Goal: Book appointment/travel/reservation

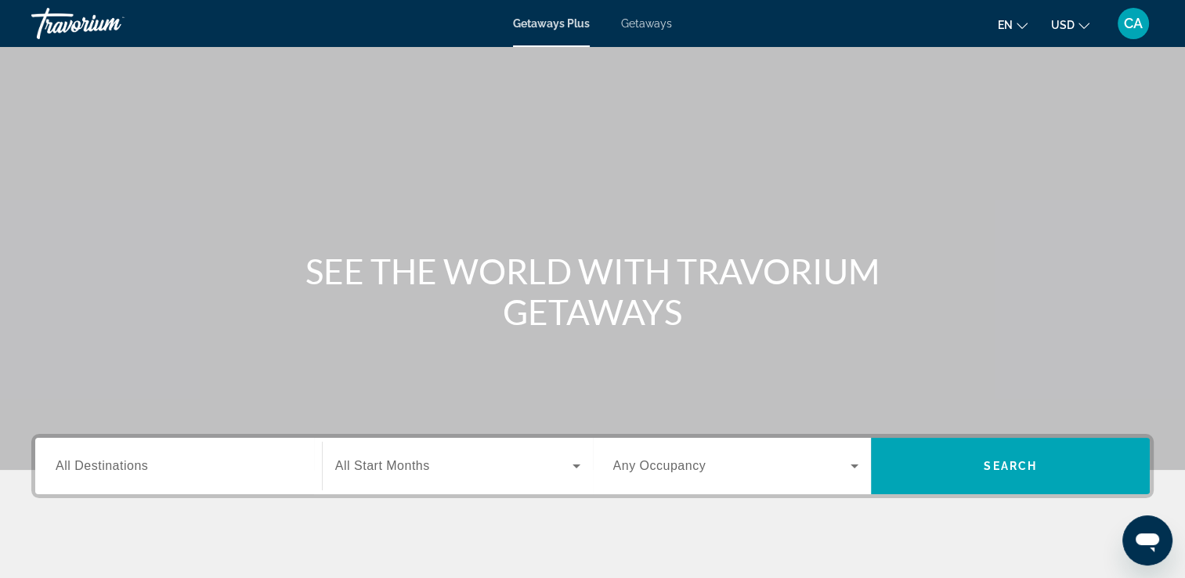
click at [77, 464] on span "All Destinations" at bounding box center [102, 465] width 92 height 13
click at [77, 464] on input "Destination All Destinations" at bounding box center [179, 466] width 246 height 19
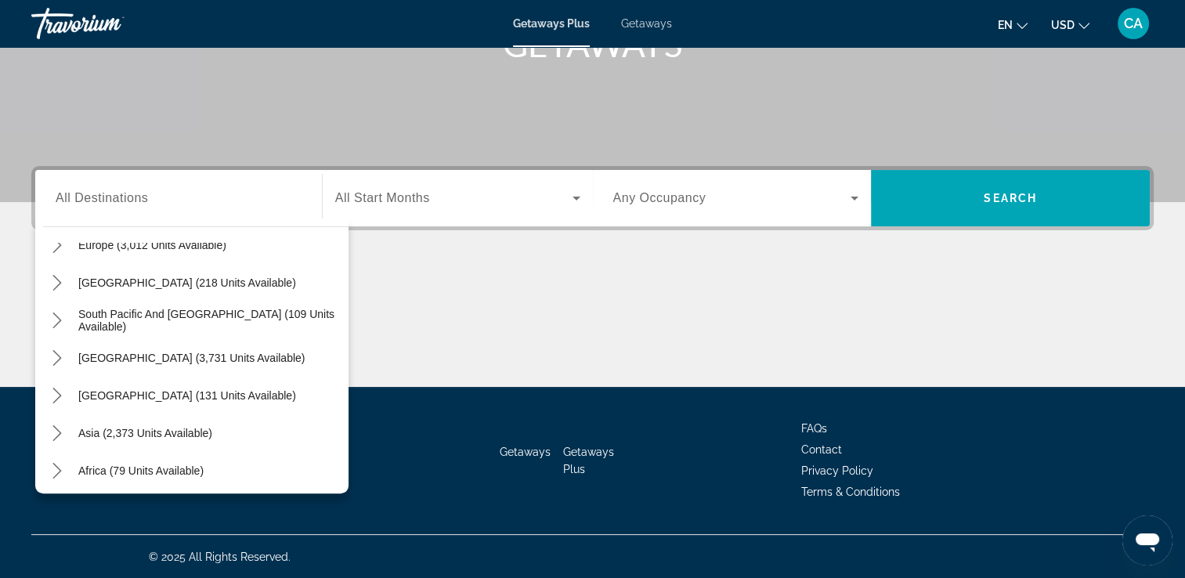
scroll to position [218, 0]
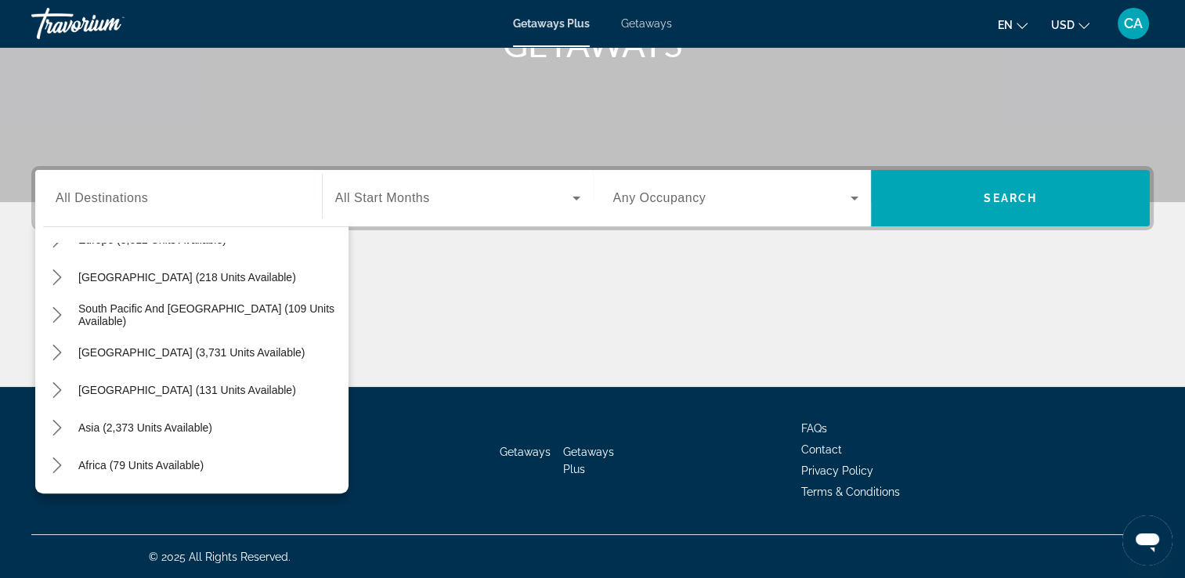
click at [169, 427] on span "Asia (2,373 units available)" at bounding box center [145, 427] width 134 height 13
type input "**********"
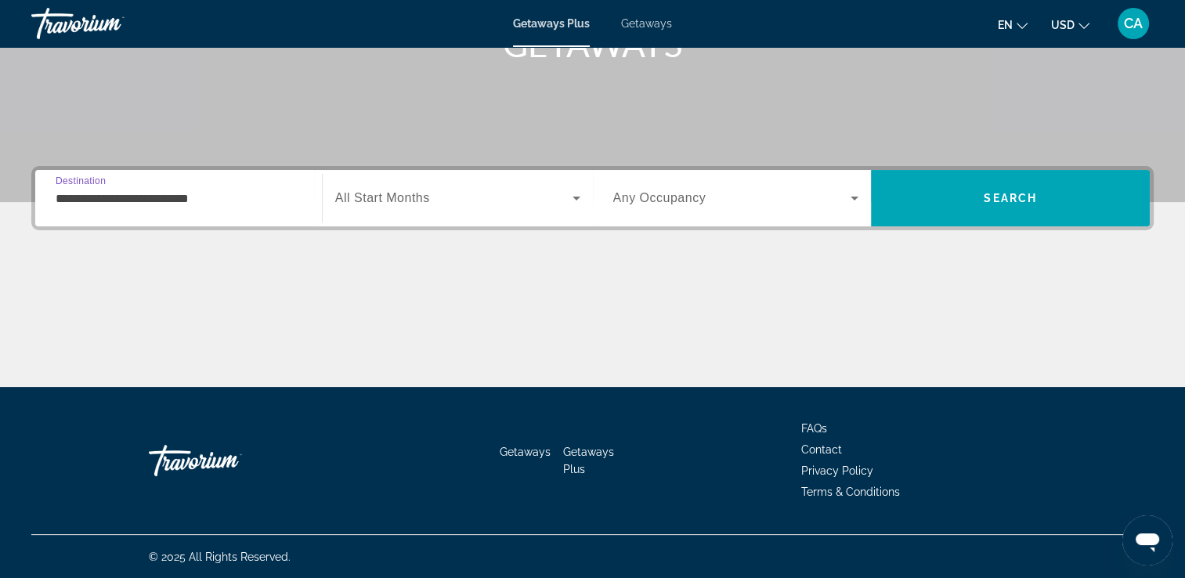
click at [432, 196] on div "Start Month All Start Months" at bounding box center [457, 198] width 245 height 44
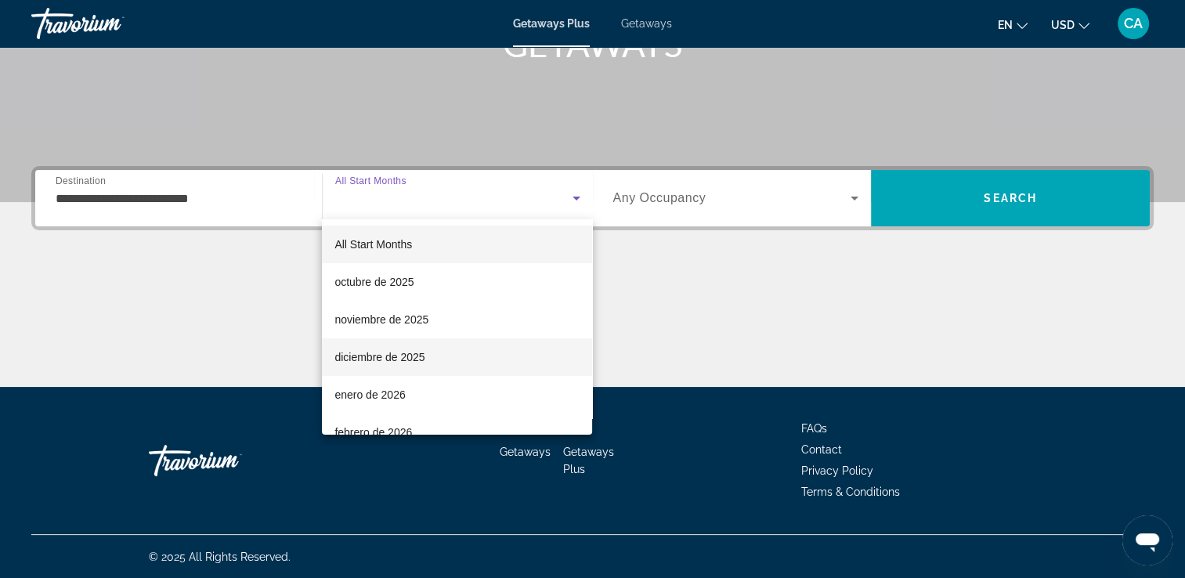
click at [401, 359] on span "diciembre de 2025" at bounding box center [379, 357] width 90 height 19
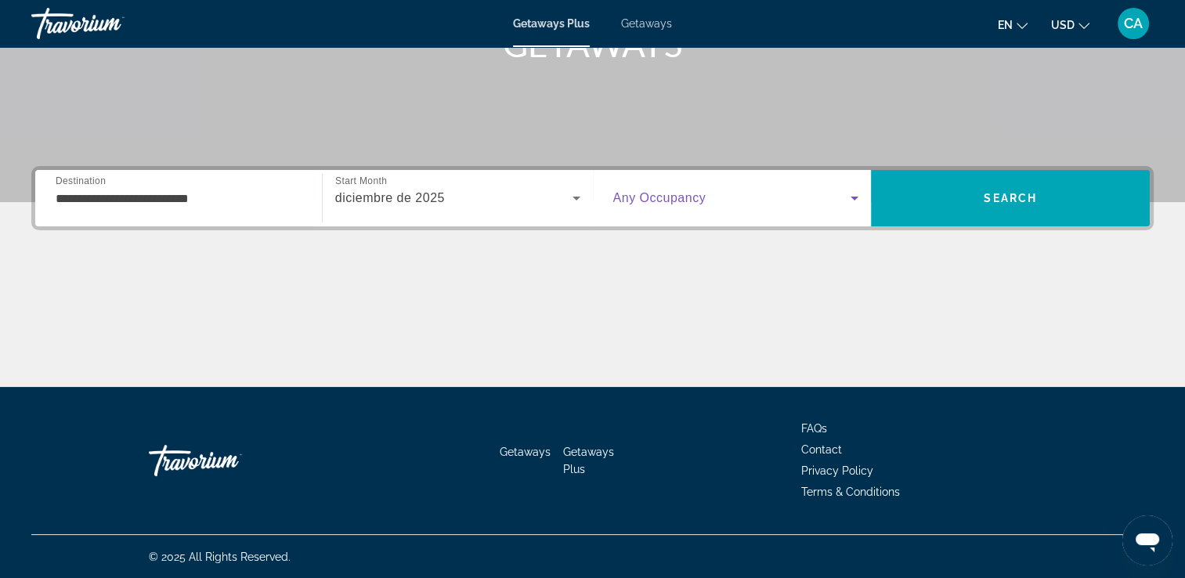
click at [854, 201] on icon "Search widget" at bounding box center [854, 198] width 19 height 19
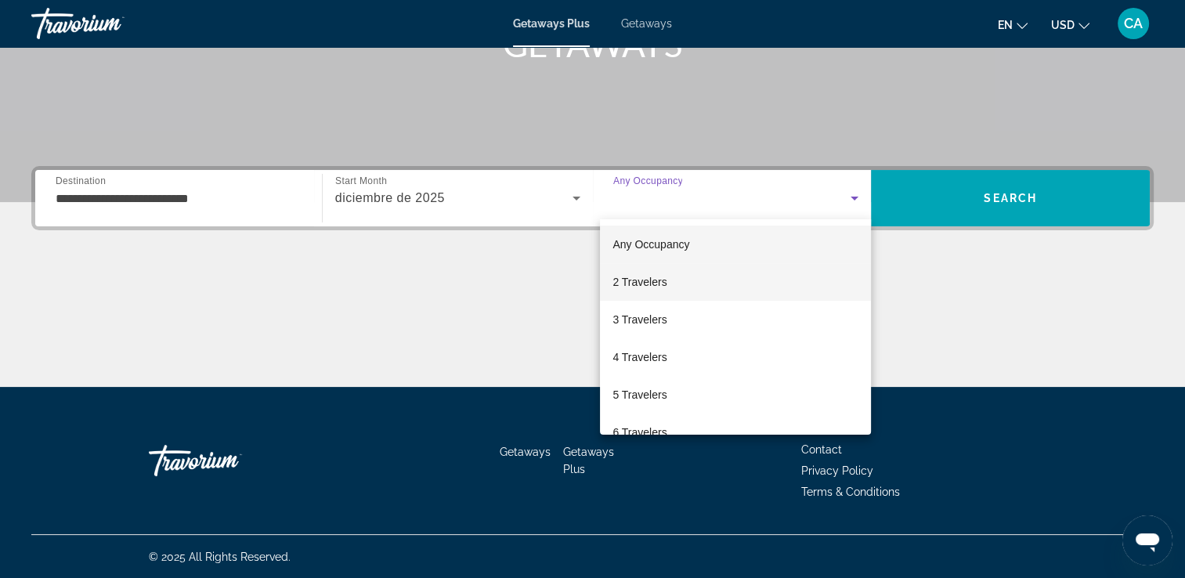
click at [627, 280] on span "2 Travelers" at bounding box center [639, 282] width 54 height 19
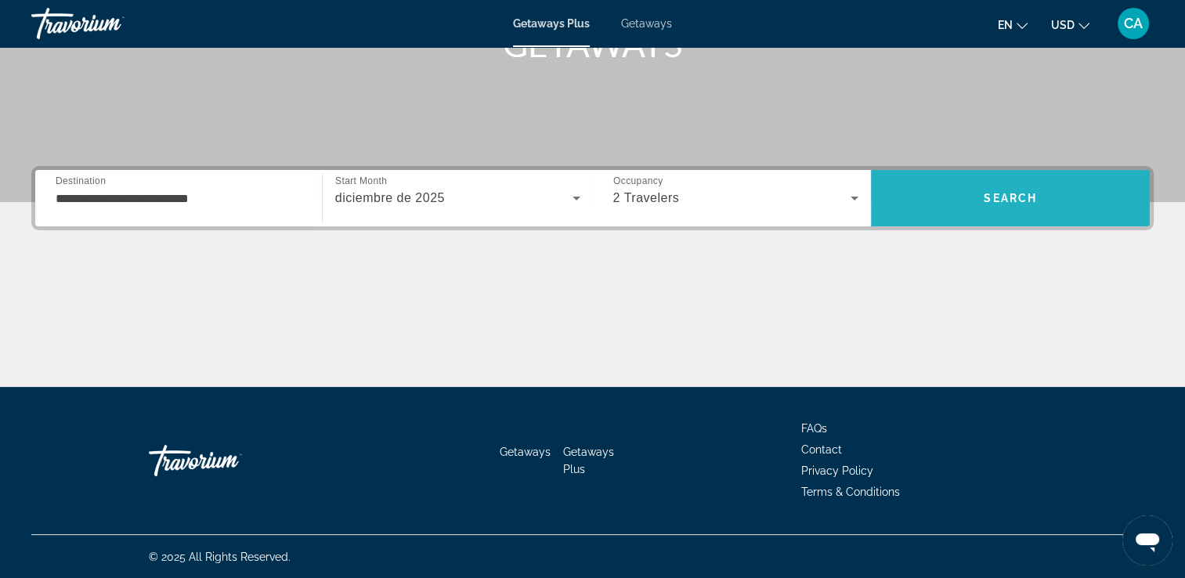
click at [966, 196] on span "Search" at bounding box center [1010, 198] width 279 height 38
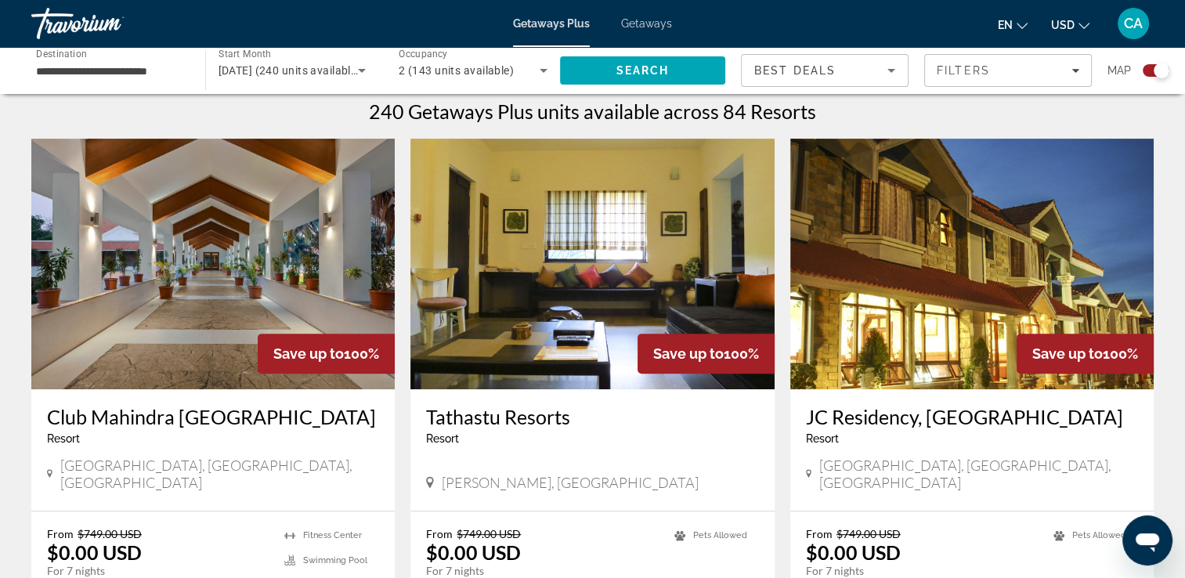
scroll to position [470, 0]
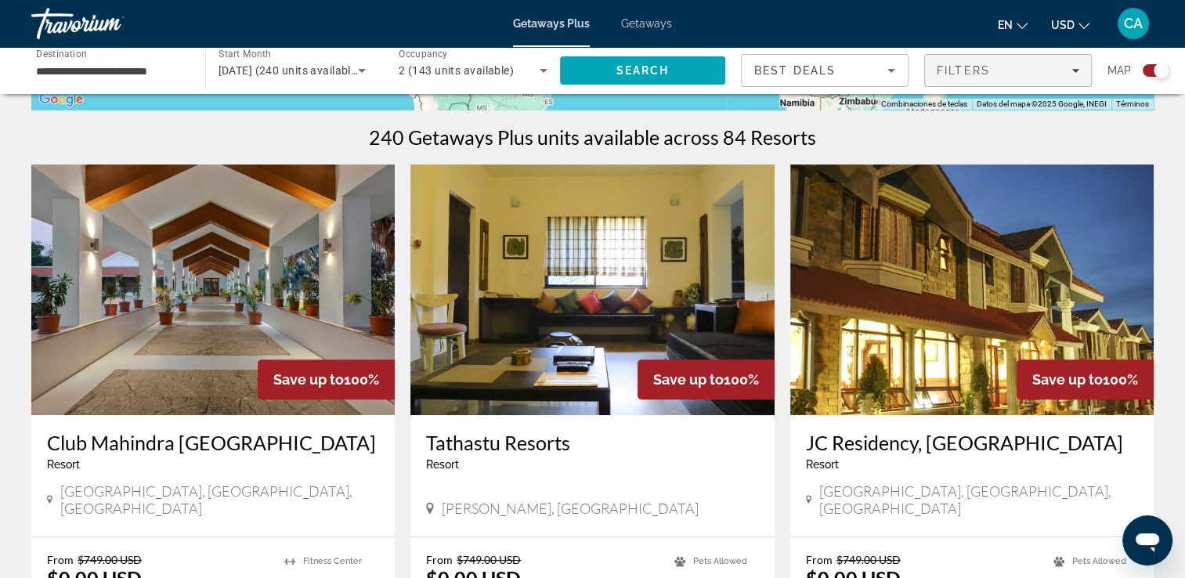
click at [955, 67] on span "Filters" at bounding box center [963, 70] width 53 height 13
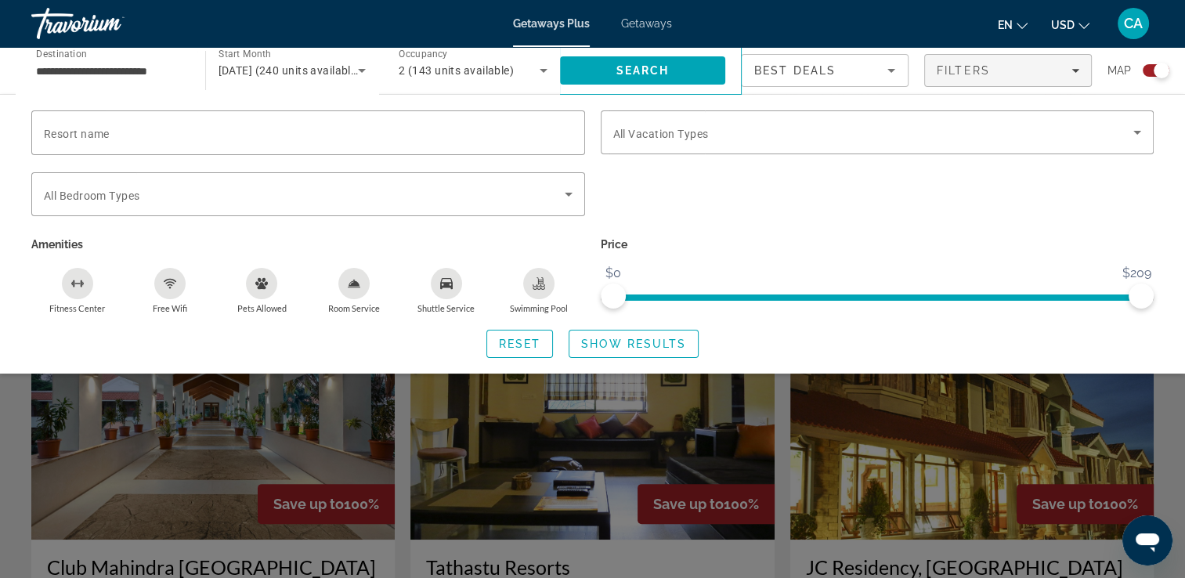
scroll to position [313, 0]
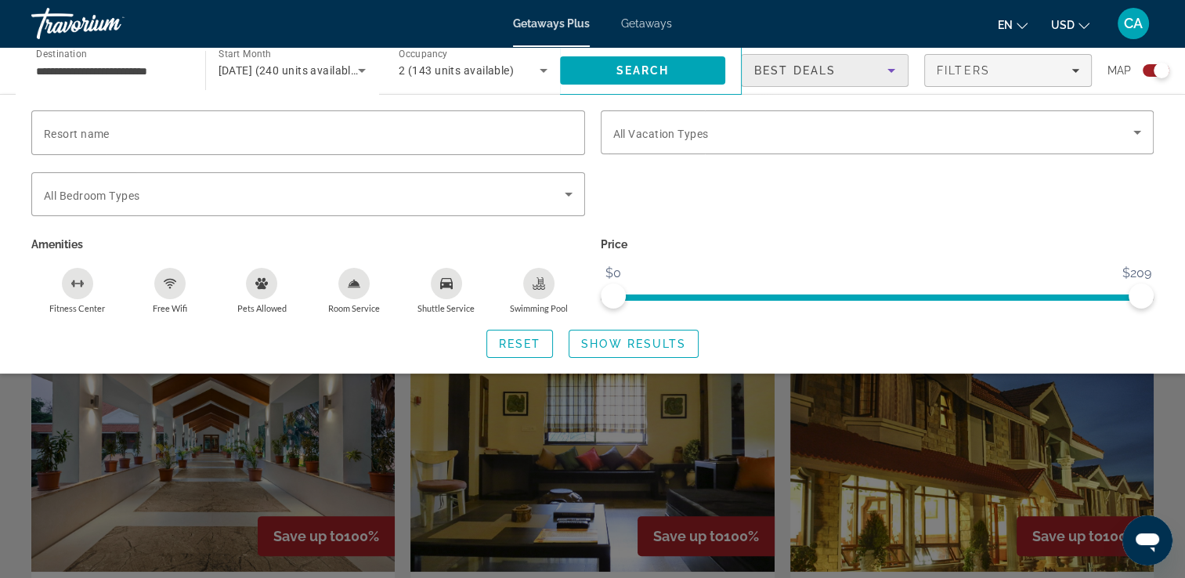
click at [822, 64] on span "Best Deals" at bounding box center [794, 70] width 81 height 13
click at [745, 227] on div at bounding box center [592, 289] width 1185 height 578
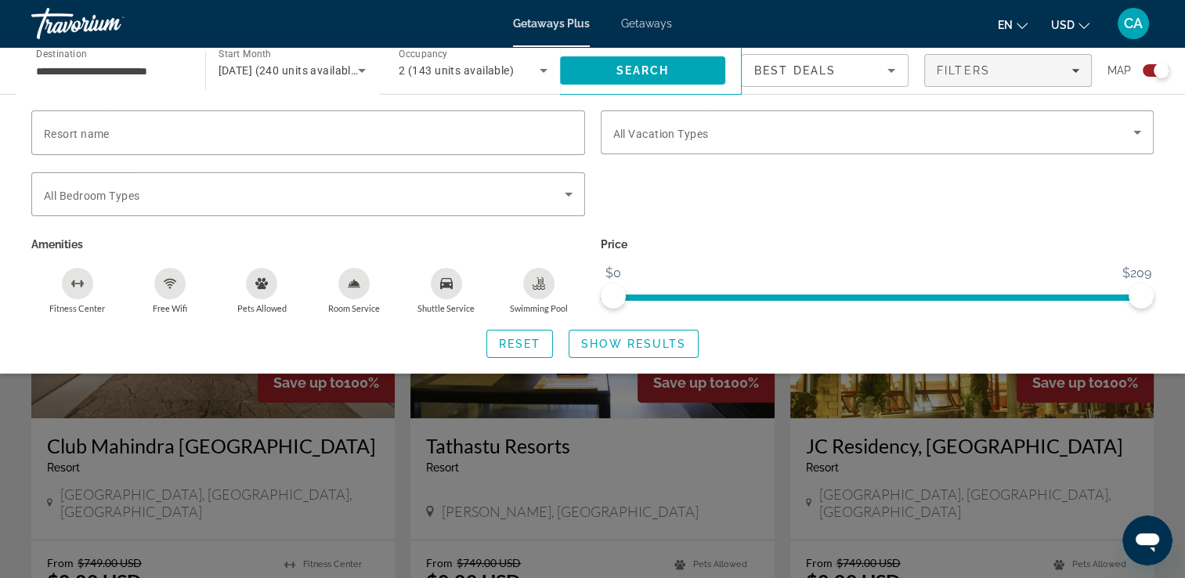
scroll to position [470, 0]
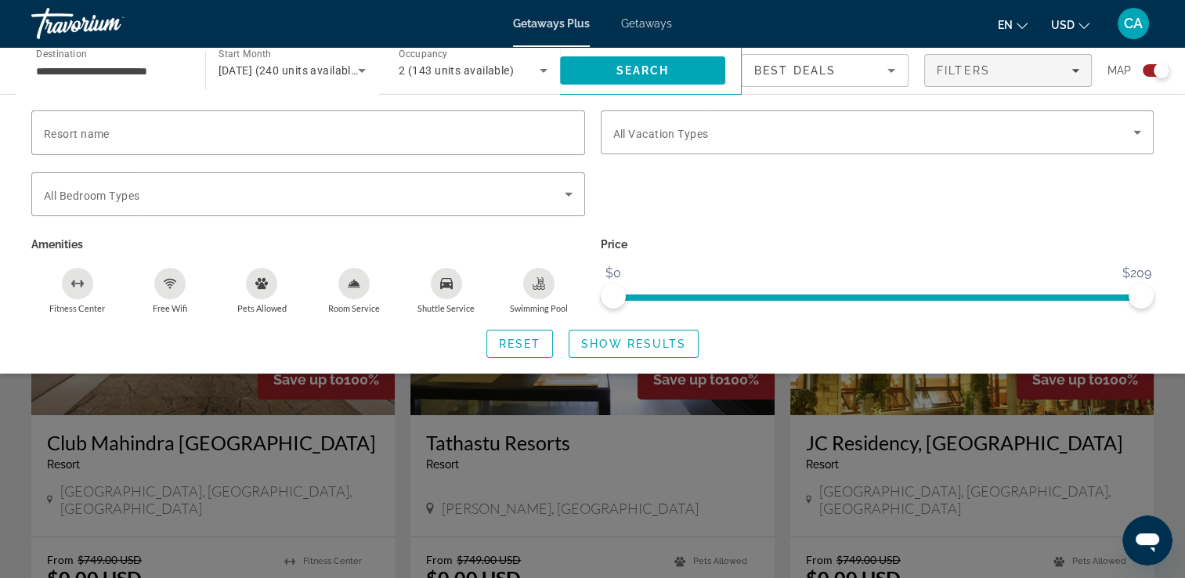
click at [367, 415] on div "Search widget" at bounding box center [592, 406] width 1185 height 343
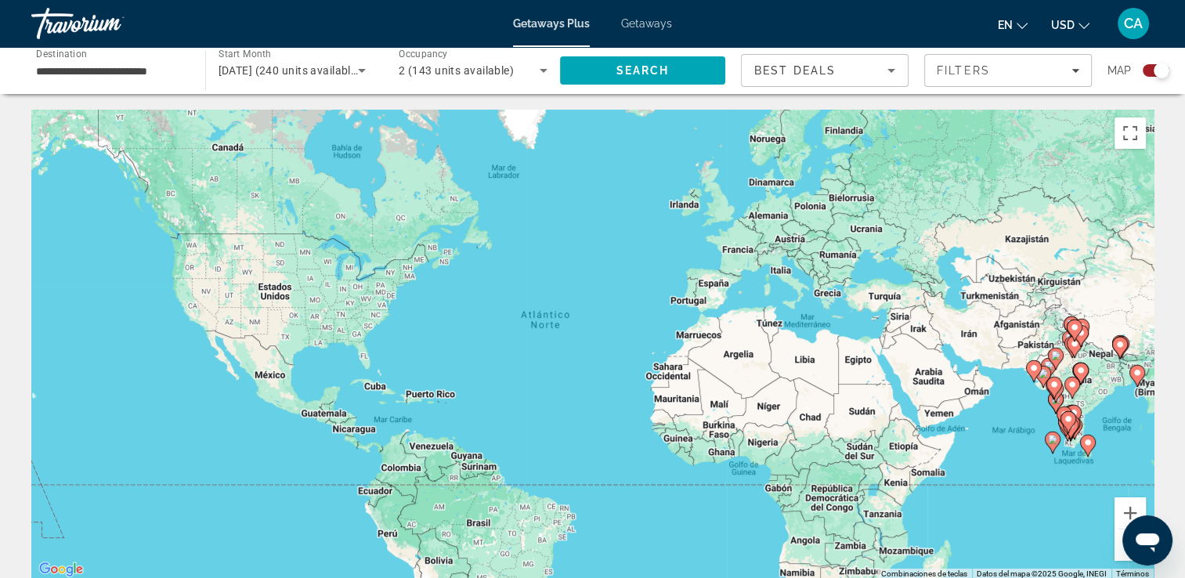
scroll to position [0, 0]
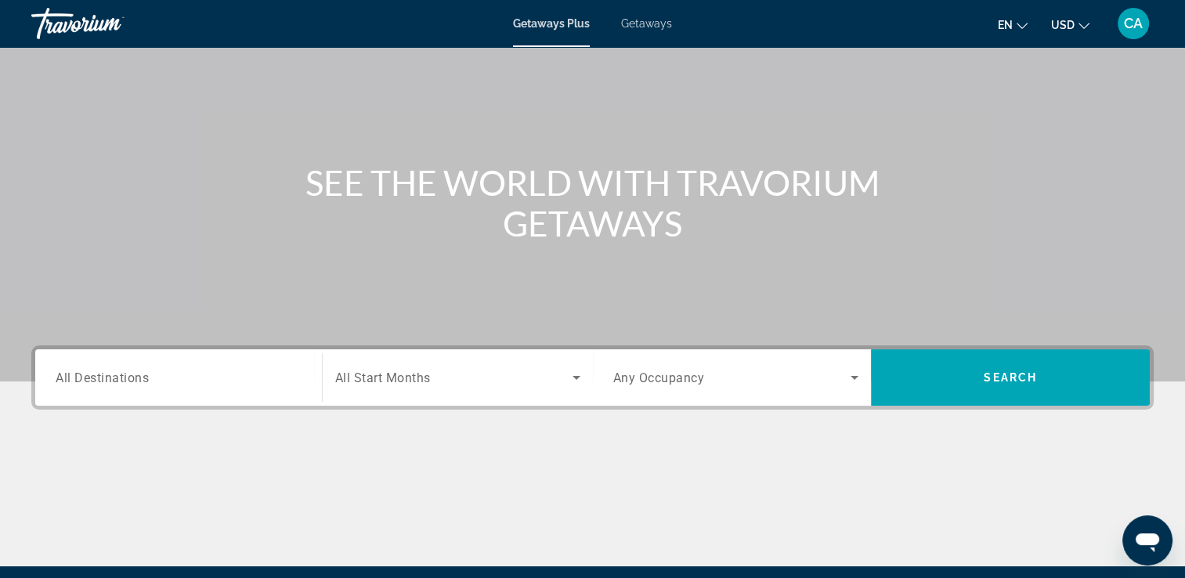
scroll to position [157, 0]
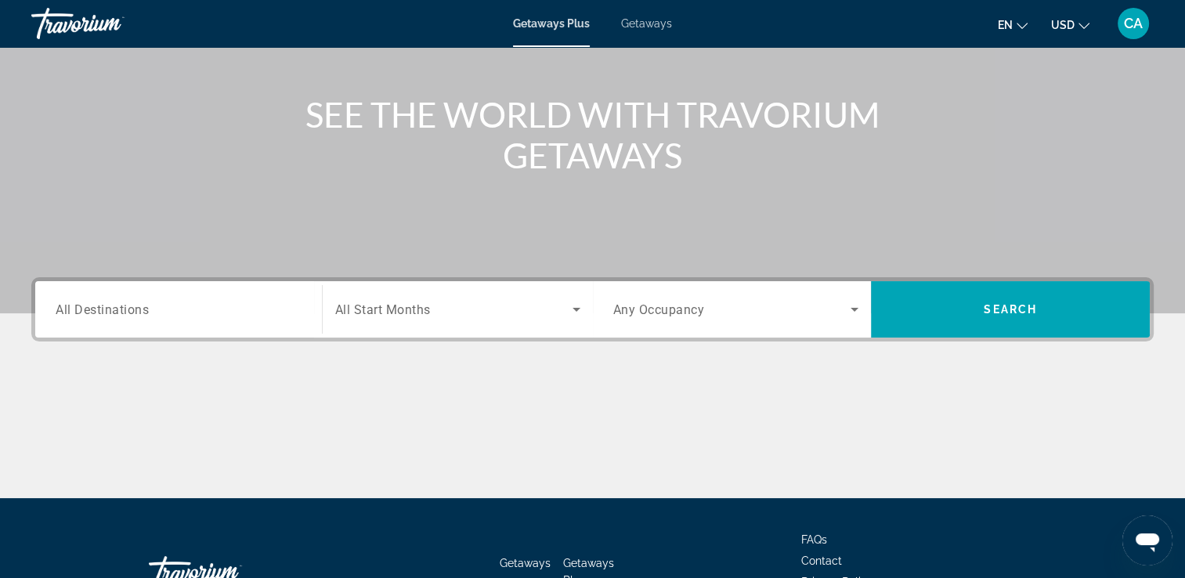
click at [175, 357] on div "Destination All Destinations Start Month All Start Months Occupancy Any Occupan…" at bounding box center [592, 387] width 1185 height 221
click at [225, 327] on div "Search widget" at bounding box center [179, 309] width 246 height 45
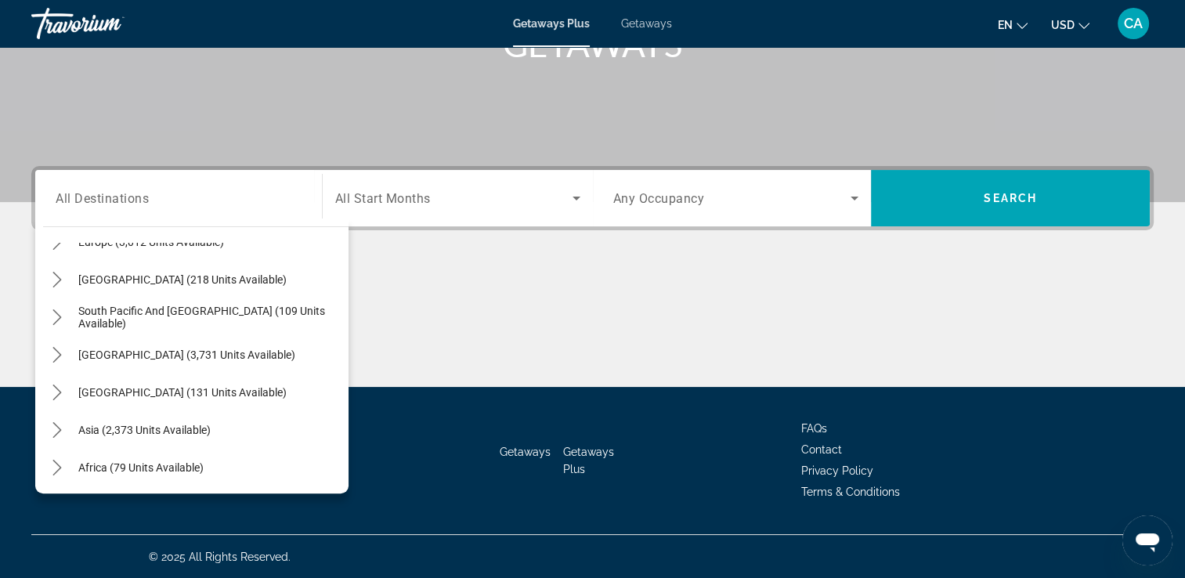
scroll to position [216, 0]
click at [138, 427] on span "Asia (2,373 units available)" at bounding box center [144, 429] width 132 height 13
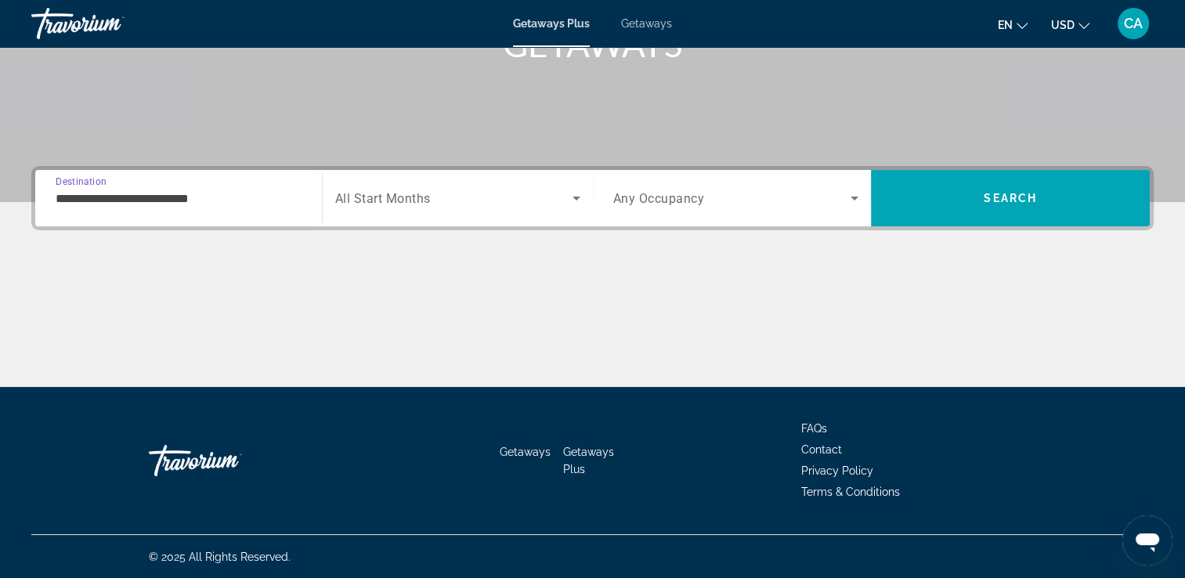
click at [229, 196] on input "**********" at bounding box center [179, 199] width 246 height 19
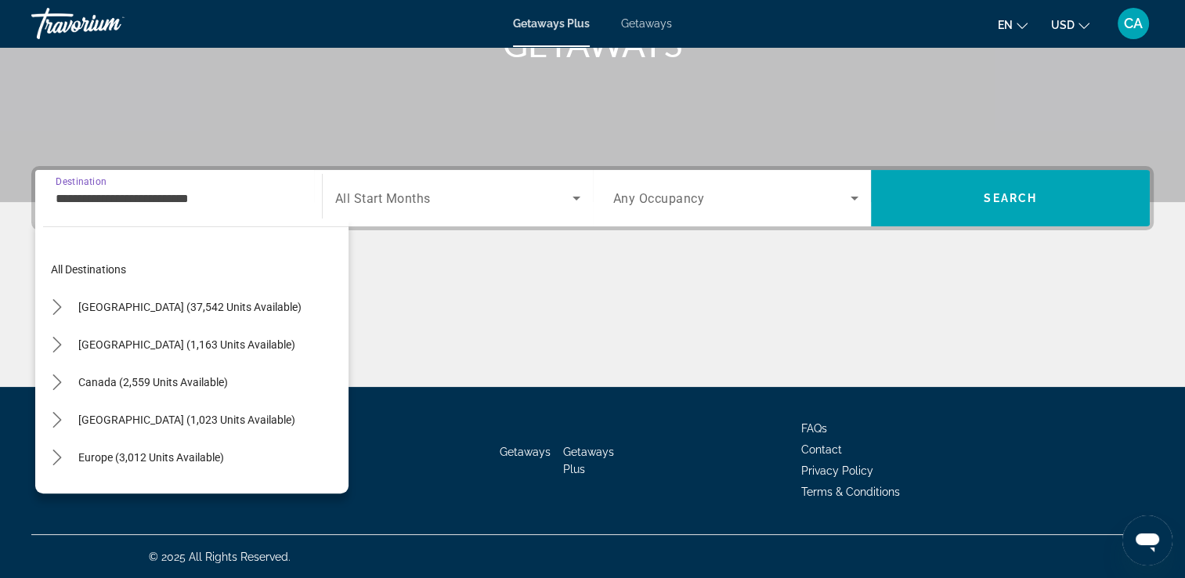
scroll to position [281, 0]
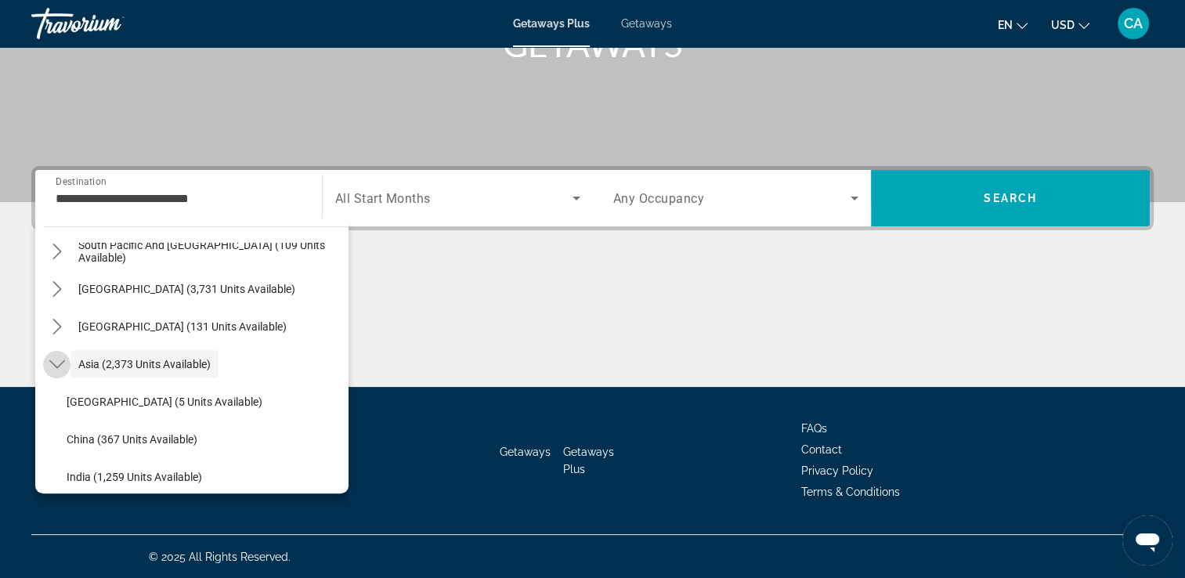
click at [53, 362] on icon "Toggle Asia (2,373 units available) submenu" at bounding box center [57, 364] width 16 height 16
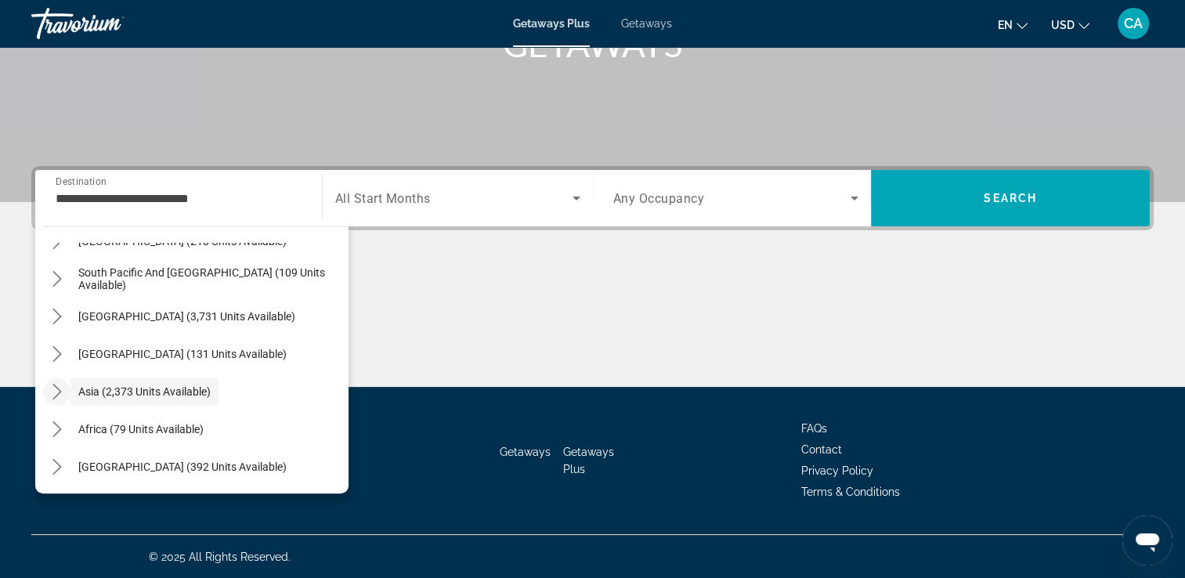
scroll to position [254, 0]
click at [59, 393] on icon "Toggle Asia (2,373 units available) submenu" at bounding box center [57, 392] width 16 height 16
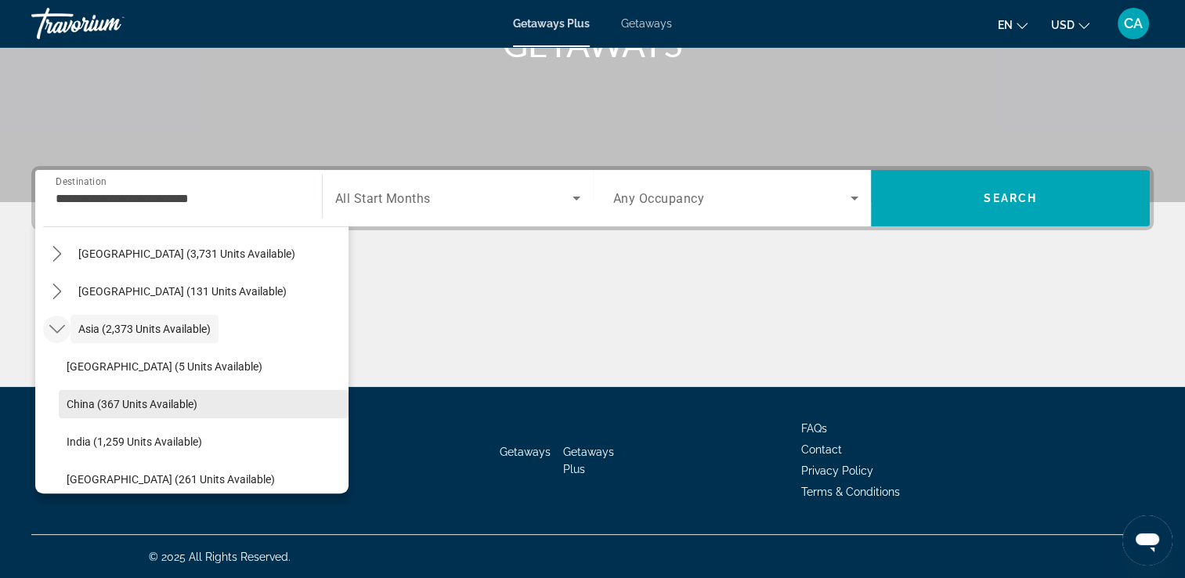
scroll to position [473, 0]
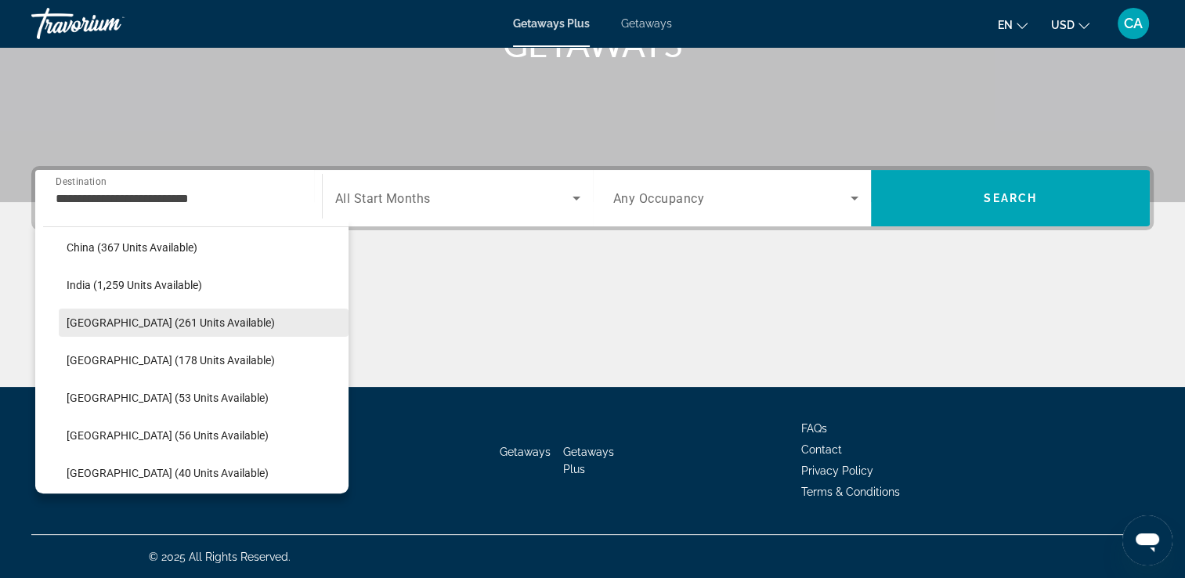
click at [125, 321] on span "[GEOGRAPHIC_DATA] (261 units available)" at bounding box center [171, 322] width 208 height 13
type input "**********"
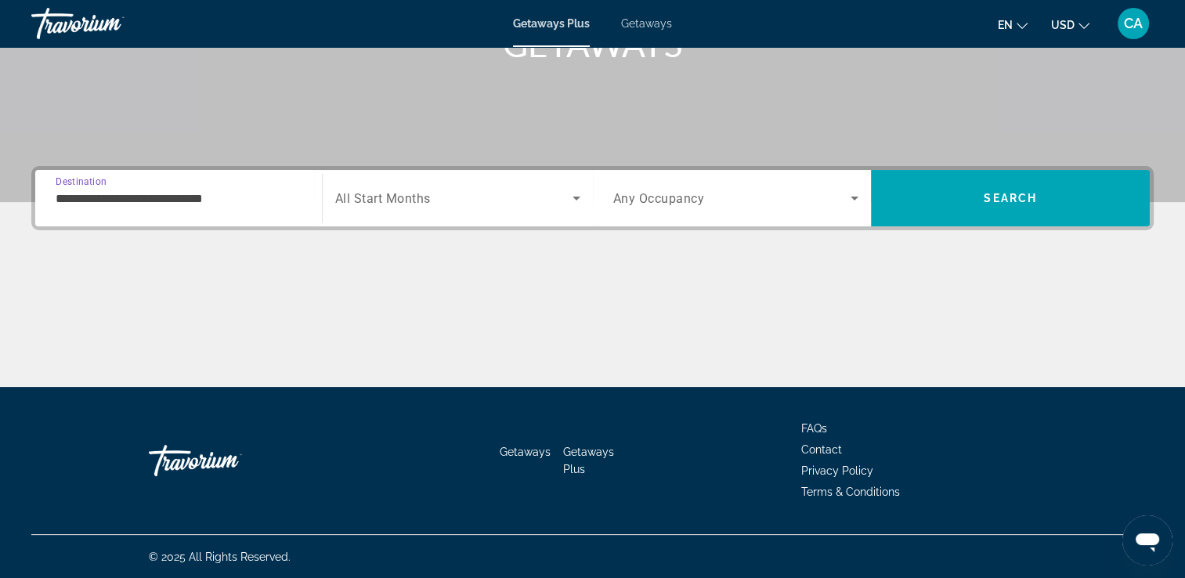
click at [572, 197] on icon "Search widget" at bounding box center [576, 199] width 8 height 4
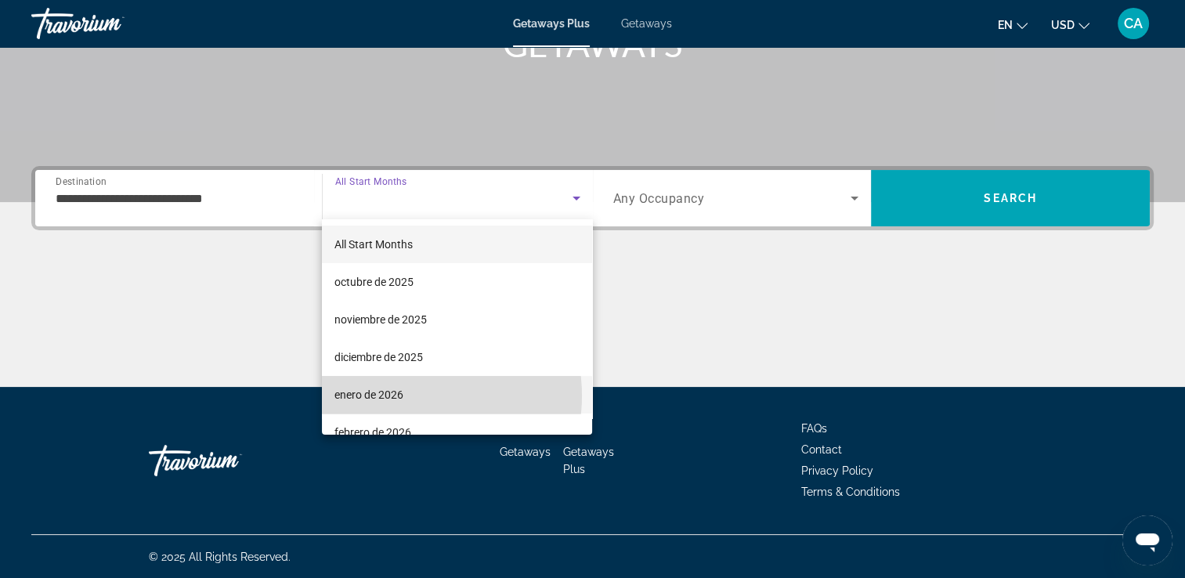
click at [410, 395] on mat-option "enero de 2026" at bounding box center [457, 395] width 270 height 38
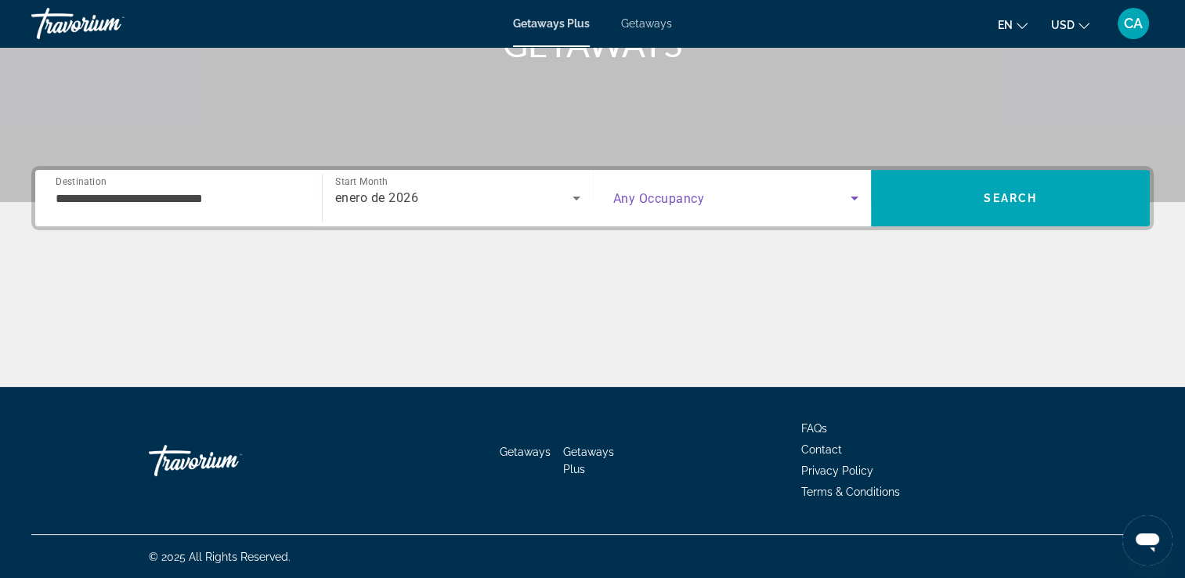
click at [857, 197] on icon "Search widget" at bounding box center [854, 199] width 8 height 4
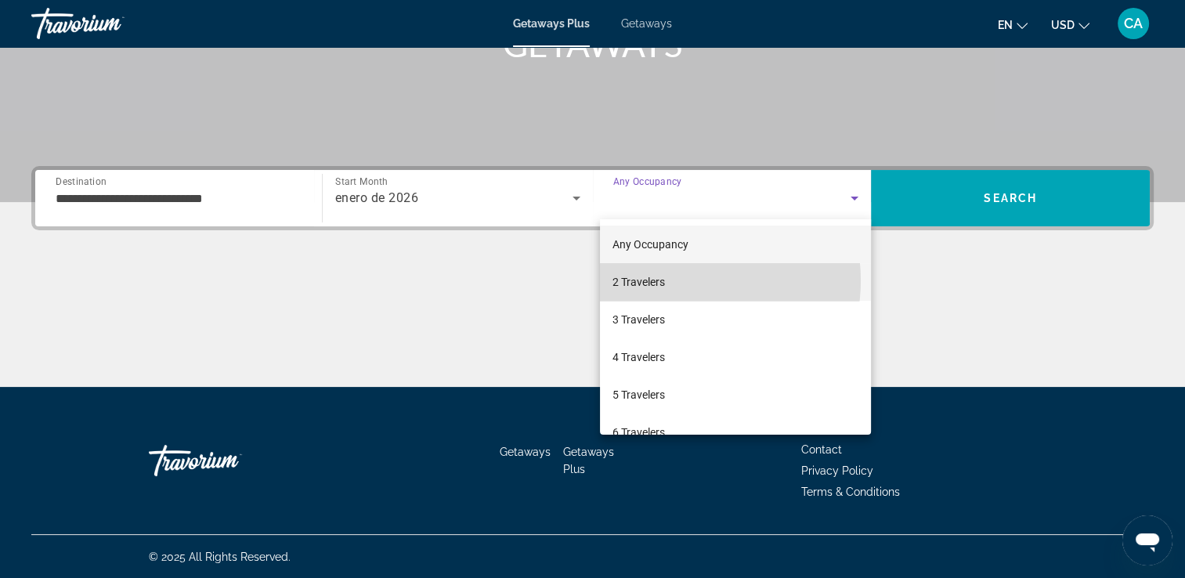
click at [683, 280] on mat-option "2 Travelers" at bounding box center [735, 282] width 271 height 38
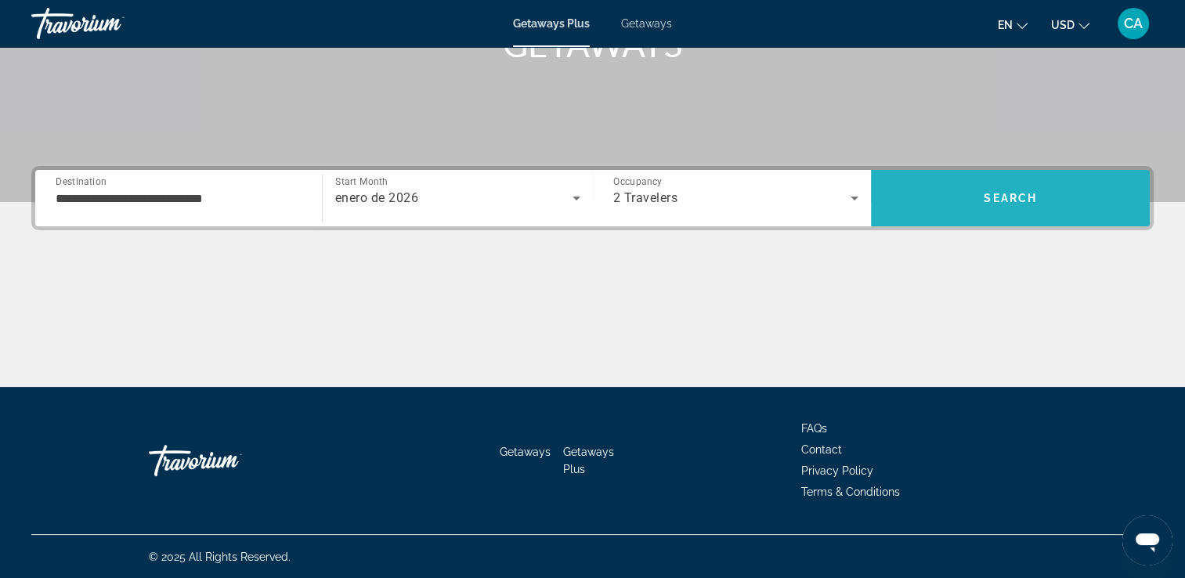
click at [980, 186] on span "Search" at bounding box center [1010, 198] width 279 height 38
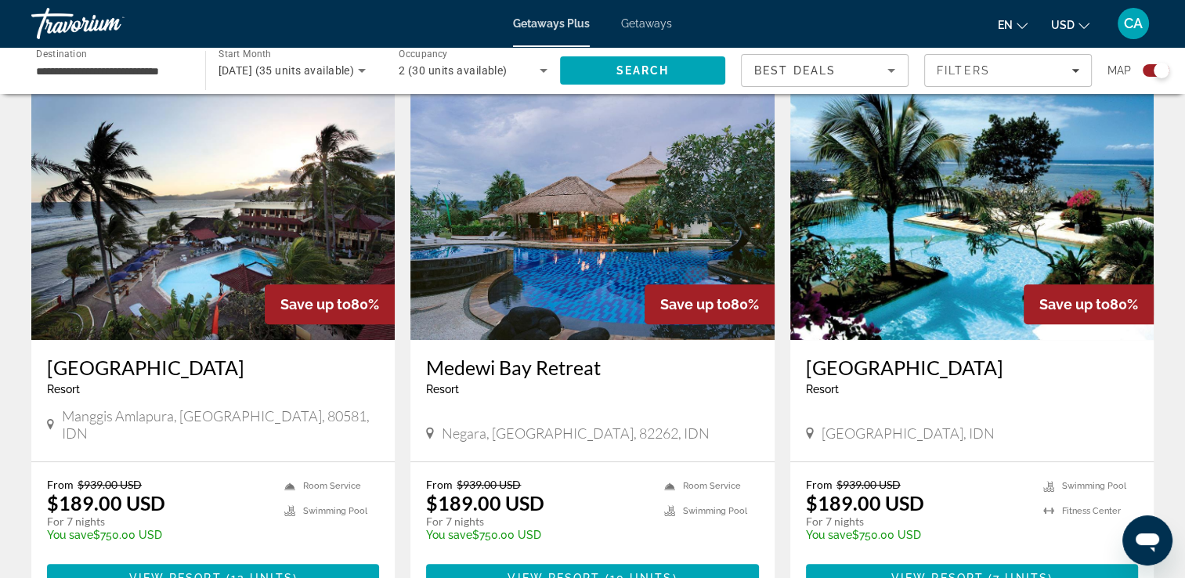
scroll to position [548, 0]
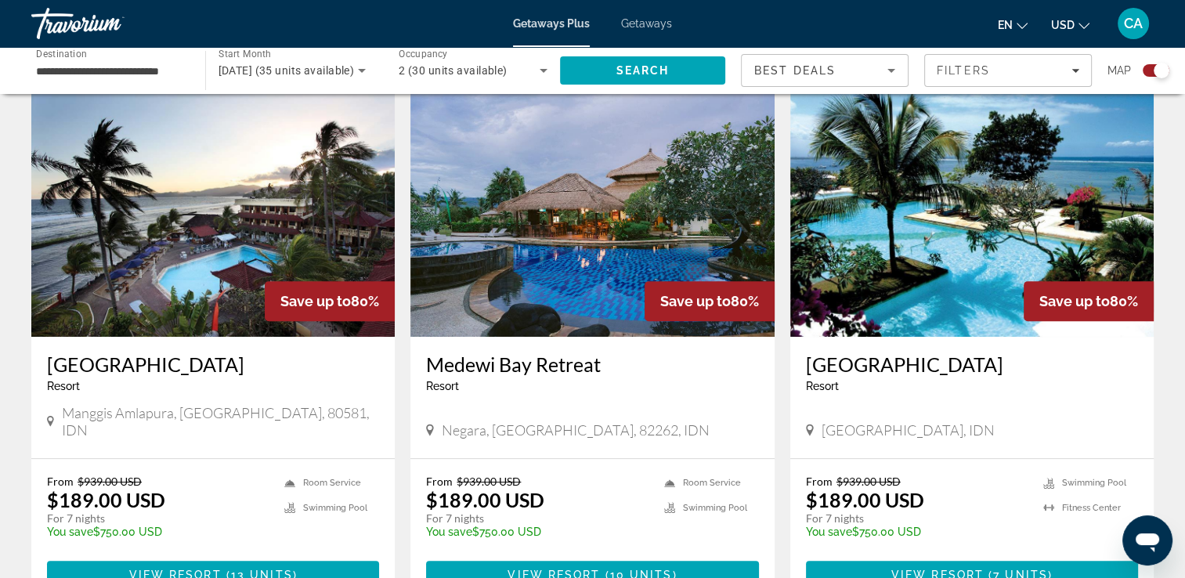
click at [166, 255] on img "Main content" at bounding box center [212, 211] width 363 height 251
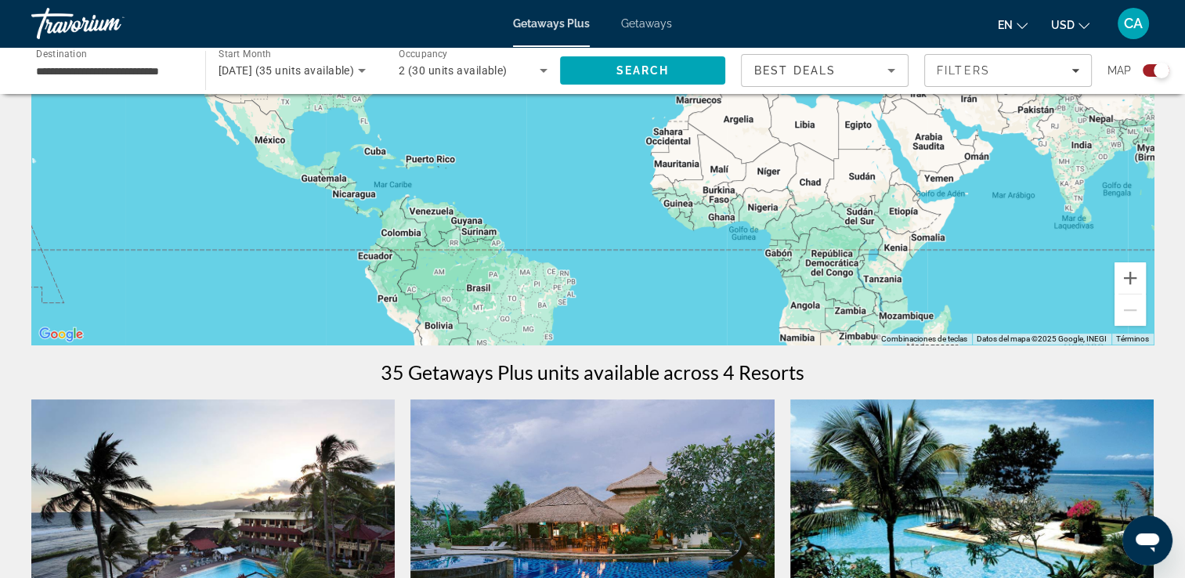
scroll to position [313, 0]
